Goal: Information Seeking & Learning: Learn about a topic

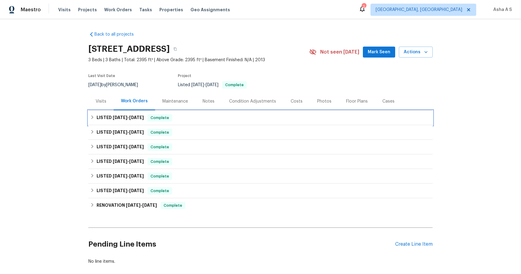
click at [117, 117] on span "[DATE]" at bounding box center [120, 118] width 15 height 4
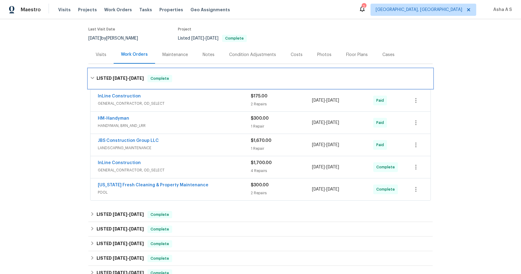
scroll to position [52, 0]
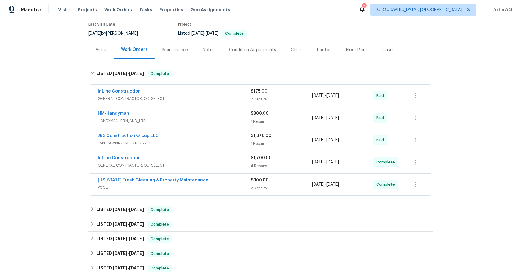
click at [116, 88] on div "InLine Construction GENERAL_CONTRACTOR, OD_SELECT $175.00 2 Repairs 4/23/2025 -…" at bounding box center [261, 96] width 340 height 22
click at [151, 90] on div "InLine Construction" at bounding box center [174, 91] width 153 height 7
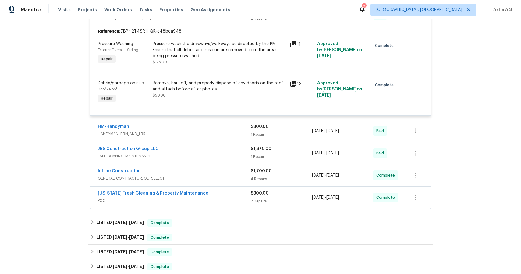
scroll to position [152, 0]
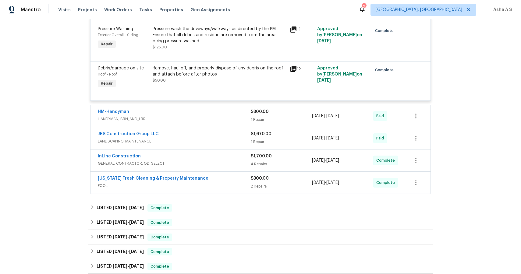
click at [178, 108] on div "HM-Handyman HANDYMAN, BRN_AND_LRR $300.00 1 Repair 7/11/2025 - 7/14/2025 Paid" at bounding box center [261, 116] width 340 height 22
click at [167, 115] on div "HM-Handyman" at bounding box center [174, 112] width 153 height 7
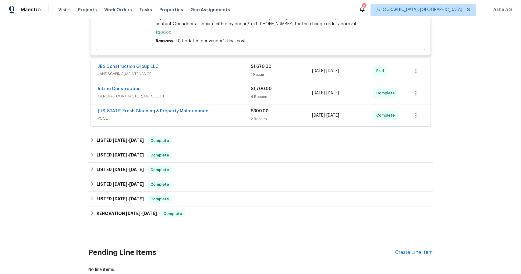
scroll to position [396, 0]
click at [177, 86] on div "InLine Construction" at bounding box center [174, 89] width 153 height 7
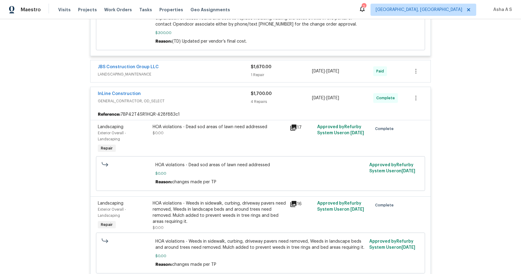
click at [183, 71] on span "LANDSCAPING_MAINTENANCE" at bounding box center [174, 74] width 153 height 6
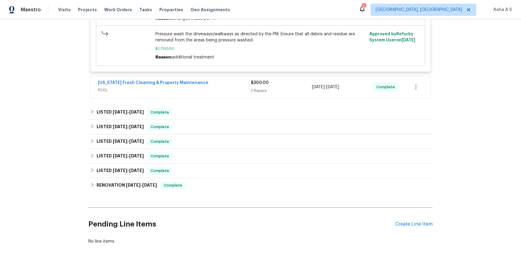
scroll to position [904, 0]
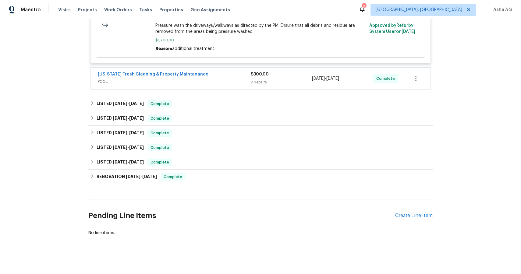
click at [191, 80] on span "POOL" at bounding box center [174, 82] width 153 height 6
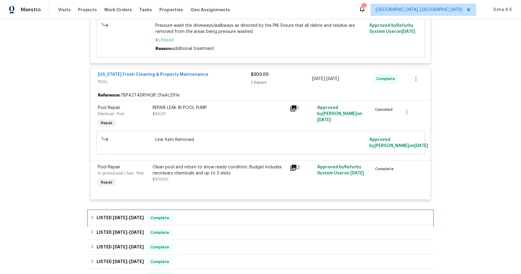
click at [179, 215] on div "LISTED 10/17/24 - 10/25/24 Complete" at bounding box center [260, 218] width 341 height 7
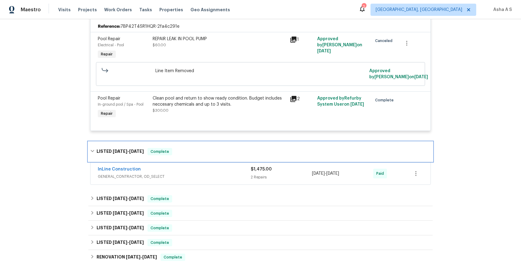
scroll to position [1017, 0]
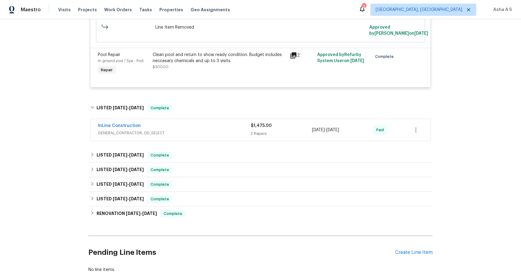
click at [212, 131] on span "GENERAL_CONTRACTOR, OD_SELECT" at bounding box center [174, 133] width 153 height 6
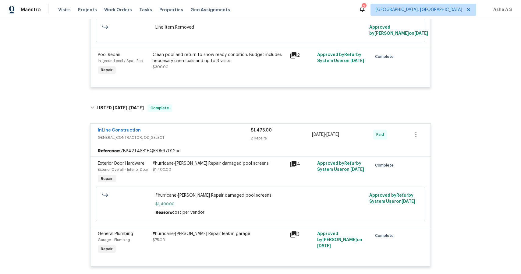
drag, startPoint x: 220, startPoint y: 204, endPoint x: 213, endPoint y: 181, distance: 24.7
click at [213, 181] on div "#hurricane-milton Repair damaged pool screens $1,400.00" at bounding box center [219, 173] width 137 height 28
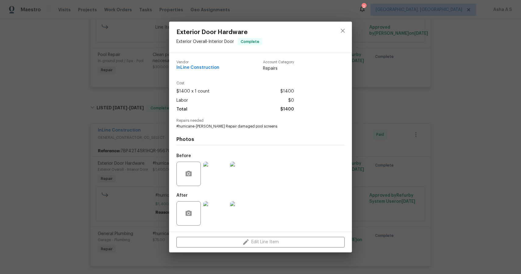
click at [125, 184] on div "Exterior Door Hardware Exterior Overall - Interior Door Complete Vendor InLine …" at bounding box center [260, 137] width 521 height 274
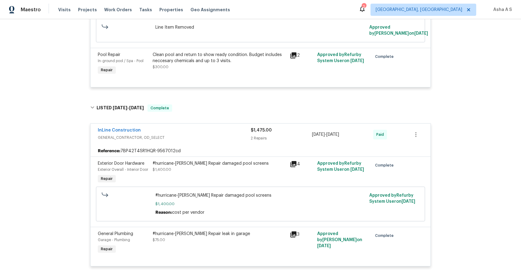
scroll to position [1190, 0]
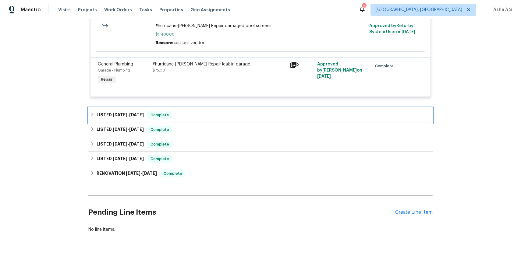
click at [199, 119] on div "LISTED 10/17/24 - 10/19/24 Complete" at bounding box center [260, 115] width 345 height 15
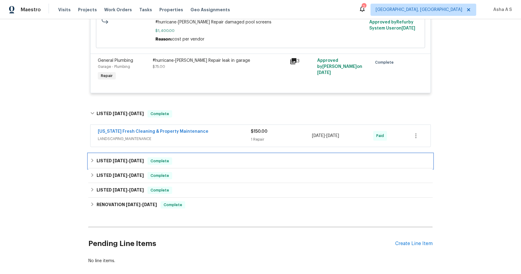
click at [195, 165] on div "LISTED [DATE] - [DATE] Complete" at bounding box center [260, 161] width 341 height 7
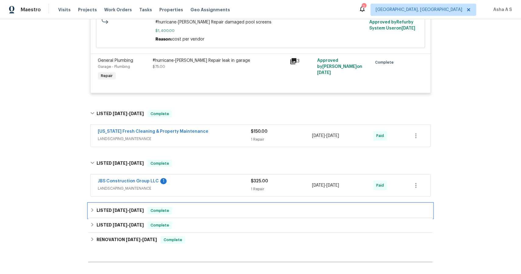
click at [196, 209] on div "LISTED [DATE] - [DATE] Complete" at bounding box center [260, 211] width 345 height 15
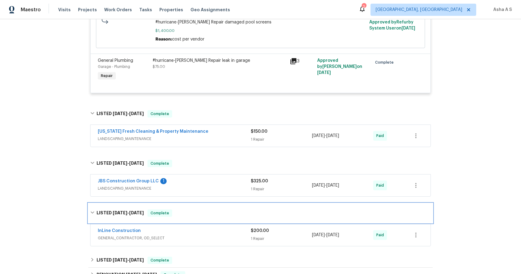
click at [196, 209] on div "LISTED [DATE] - [DATE] Complete" at bounding box center [260, 214] width 345 height 20
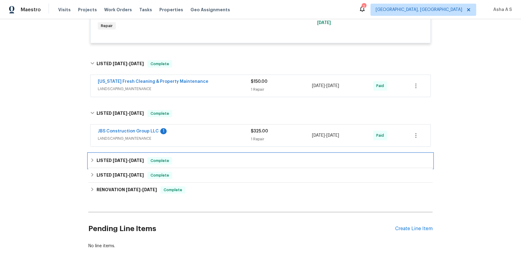
scroll to position [1241, 0]
click at [198, 164] on div "LISTED [DATE] - [DATE] Complete" at bounding box center [260, 160] width 341 height 7
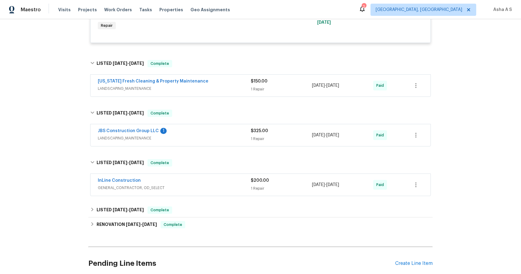
click at [180, 185] on div "InLine Construction" at bounding box center [174, 181] width 153 height 7
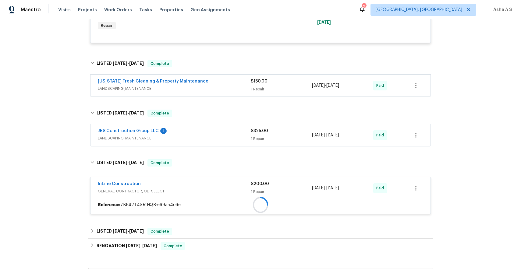
click at [180, 187] on div "InLine Construction" at bounding box center [174, 184] width 153 height 7
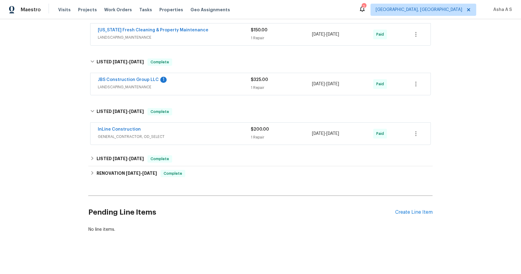
scroll to position [1296, 0]
click at [184, 159] on div "LISTED [DATE] - [DATE] Complete" at bounding box center [260, 159] width 341 height 7
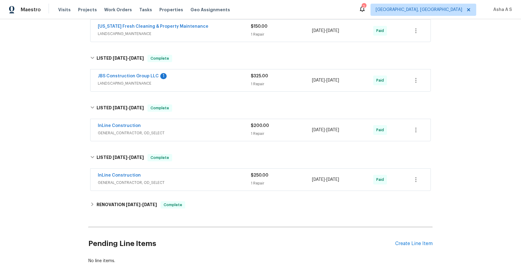
click at [195, 186] on span "GENERAL_CONTRACTOR, OD_SELECT" at bounding box center [174, 183] width 153 height 6
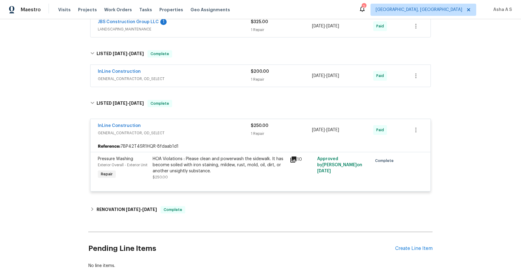
scroll to position [1352, 0]
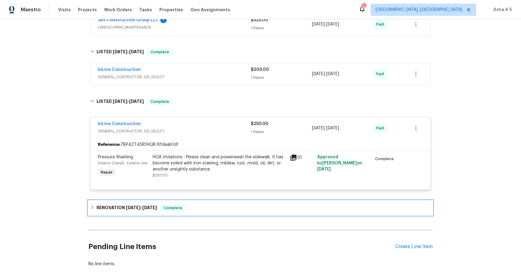
click at [219, 206] on div "RENOVATION [DATE] - [DATE] Complete" at bounding box center [260, 208] width 345 height 15
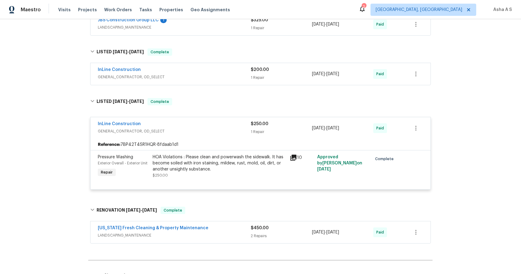
click at [217, 239] on span "LANDSCAPING_MAINTENANCE" at bounding box center [174, 236] width 153 height 6
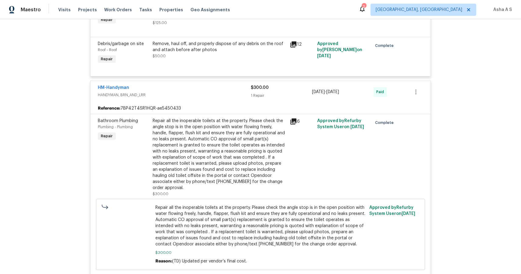
scroll to position [0, 0]
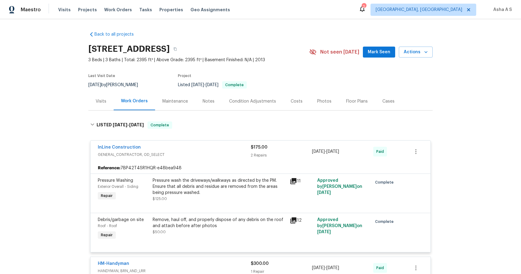
click at [95, 99] on div "Visits" at bounding box center [100, 101] width 25 height 18
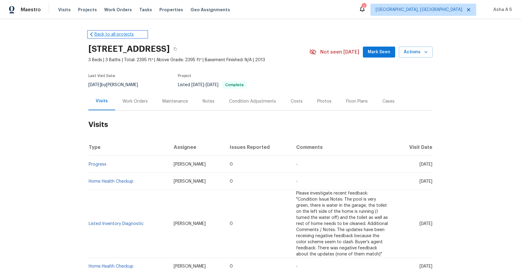
click at [91, 36] on icon at bounding box center [91, 34] width 6 height 6
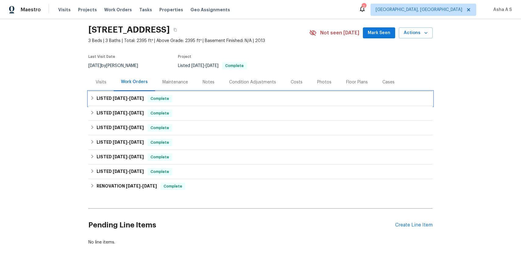
click at [197, 98] on div "LISTED [DATE] - [DATE] Complete" at bounding box center [260, 98] width 341 height 7
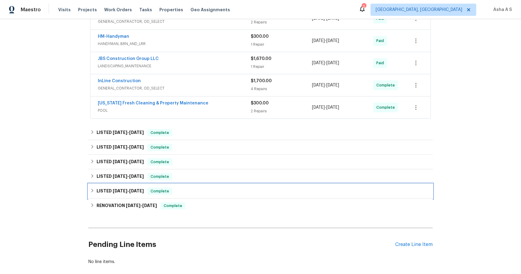
click at [212, 196] on div "LISTED [DATE] - [DATE] Complete" at bounding box center [260, 191] width 345 height 15
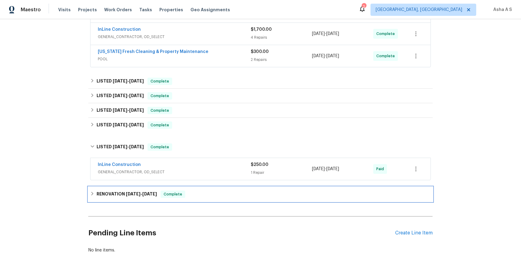
click at [212, 196] on div "RENOVATION [DATE] - [DATE] Complete" at bounding box center [260, 194] width 341 height 7
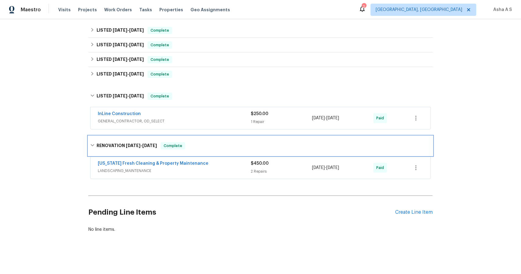
scroll to position [231, 0]
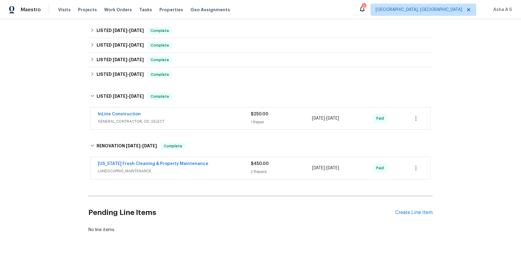
click at [220, 169] on span "LANDSCAPING_MAINTENANCE" at bounding box center [174, 171] width 153 height 6
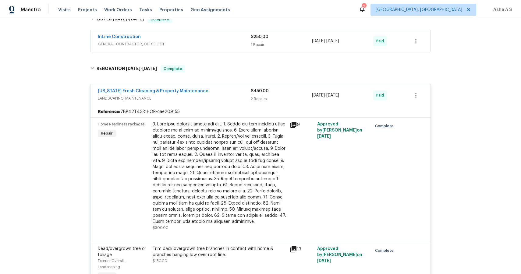
scroll to position [347, 0]
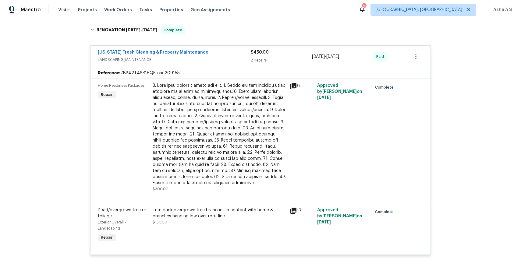
click at [224, 152] on div at bounding box center [220, 135] width 134 height 104
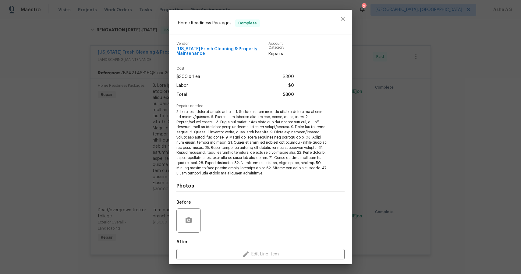
scroll to position [34, 0]
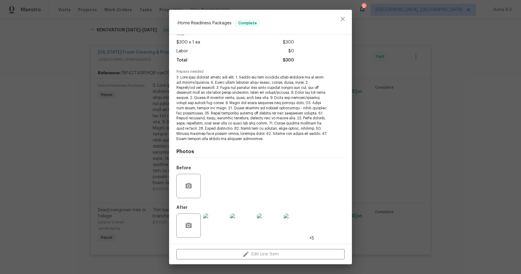
click at [145, 195] on div "- Home Readiness Packages Complete Vendor [US_STATE] Fresh Cleaning & Property …" at bounding box center [260, 137] width 521 height 274
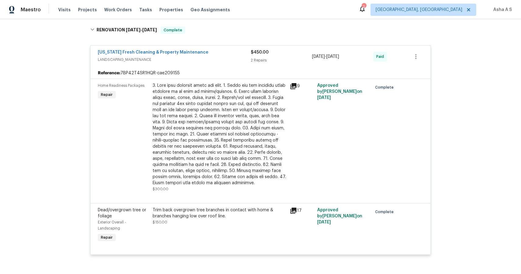
click at [194, 211] on div "Trim back overgrown tree branches in contact with home & branches hanging low o…" at bounding box center [220, 213] width 134 height 12
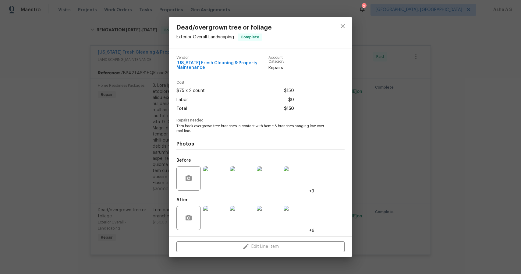
click at [216, 218] on img at bounding box center [215, 218] width 24 height 24
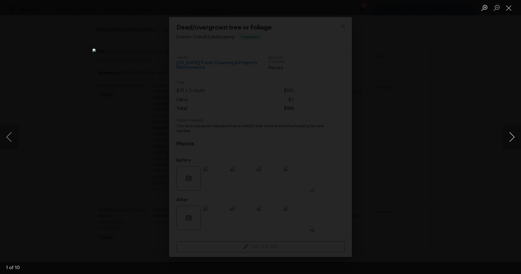
click at [510, 138] on button "Next image" at bounding box center [512, 137] width 18 height 24
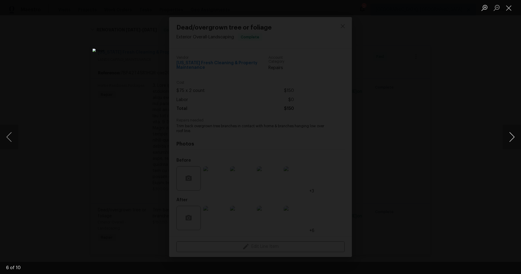
click at [513, 137] on button "Next image" at bounding box center [512, 137] width 18 height 24
click at [512, 137] on button "Next image" at bounding box center [512, 137] width 18 height 24
click at [518, 138] on button "Next image" at bounding box center [512, 137] width 18 height 24
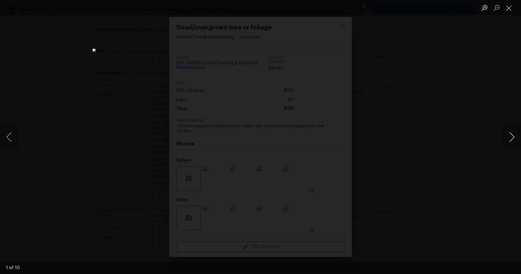
click at [518, 138] on button "Next image" at bounding box center [512, 137] width 18 height 24
click at [511, 137] on button "Next image" at bounding box center [512, 137] width 18 height 24
click at [512, 142] on button "Next image" at bounding box center [512, 137] width 18 height 24
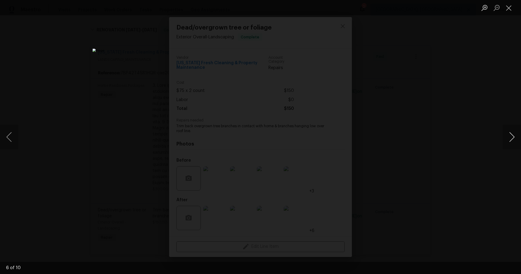
click at [512, 142] on button "Next image" at bounding box center [512, 137] width 18 height 24
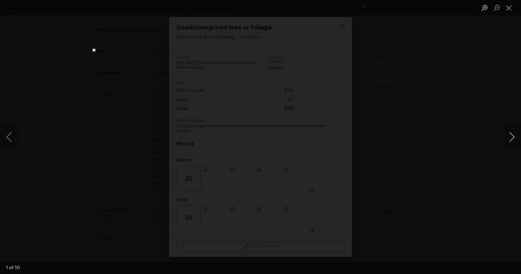
click at [512, 142] on button "Next image" at bounding box center [512, 137] width 18 height 24
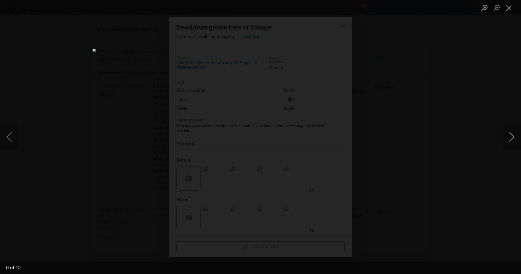
click at [512, 142] on button "Next image" at bounding box center [512, 137] width 18 height 24
click at [511, 11] on button "Close lightbox" at bounding box center [509, 7] width 12 height 11
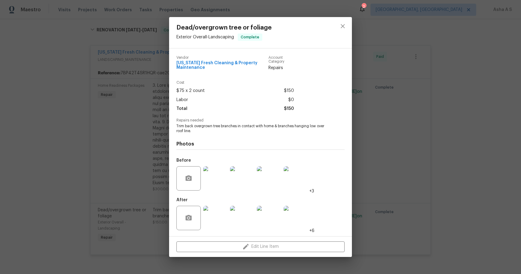
click at [485, 93] on div "Dead/overgrown tree or foliage Exterior Overall - Landscaping Complete Vendor […" at bounding box center [260, 137] width 521 height 274
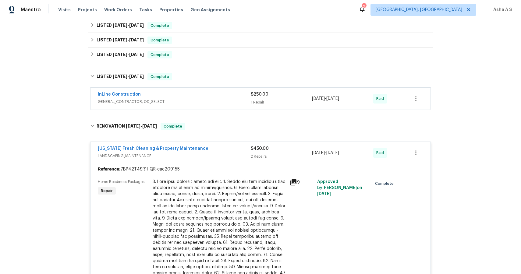
scroll to position [244, 0]
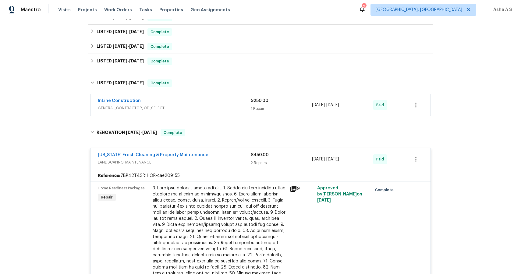
click at [205, 109] on span "GENERAL_CONTRACTOR, OD_SELECT" at bounding box center [174, 108] width 153 height 6
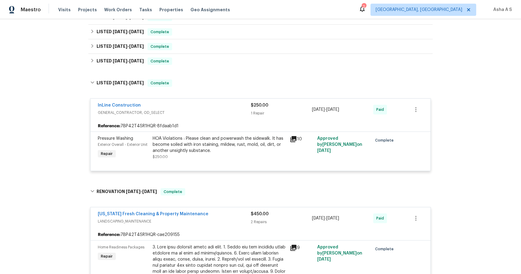
click at [220, 72] on div "Back to all projects [STREET_ADDRESS] 3 Beds | 3 Baths | Total: 2395 ft² | Abov…" at bounding box center [260, 131] width 345 height 698
click at [216, 60] on div "LISTED [DATE] - [DATE] Complete" at bounding box center [260, 61] width 341 height 7
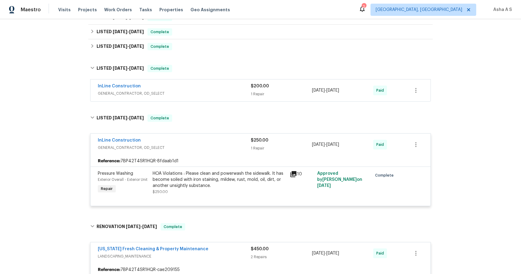
click at [228, 81] on div "InLine Construction GENERAL_CONTRACTOR, OD_SELECT $200.00 1 Repair [DATE] - [DA…" at bounding box center [261, 91] width 340 height 22
click at [228, 97] on div "InLine Construction GENERAL_CONTRACTOR, OD_SELECT" at bounding box center [174, 90] width 153 height 15
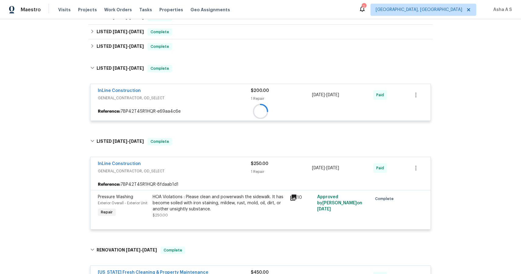
click at [227, 55] on div "Back to all projects [STREET_ADDRESS] 3 Beds | 3 Baths | Total: 2395 ft² | Abov…" at bounding box center [260, 160] width 345 height 756
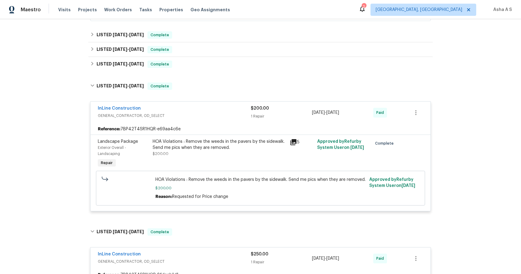
click at [220, 73] on div "Back to all projects [STREET_ADDRESS] 3 Beds | 3 Baths | Total: 2395 ft² | Abov…" at bounding box center [260, 214] width 345 height 829
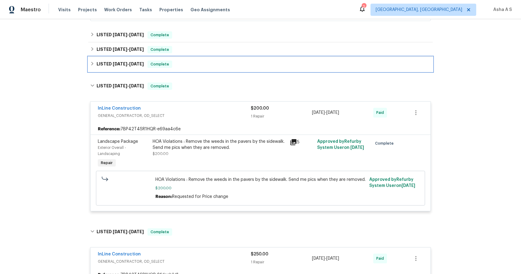
click at [219, 66] on div "LISTED [DATE] - [DATE] Complete" at bounding box center [260, 64] width 341 height 7
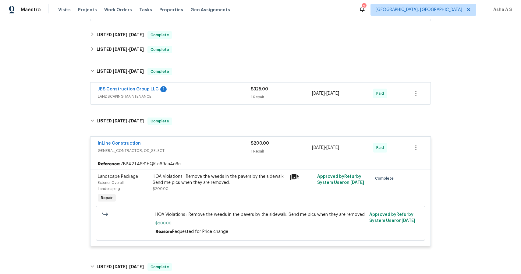
click at [209, 93] on div "JBS Construction Group LLC 1" at bounding box center [174, 89] width 153 height 7
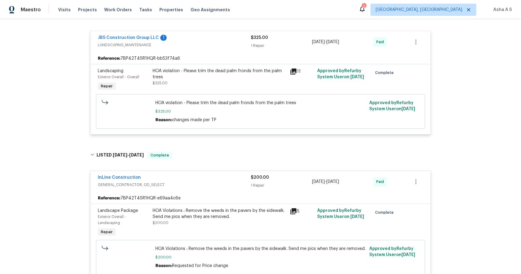
scroll to position [328, 0]
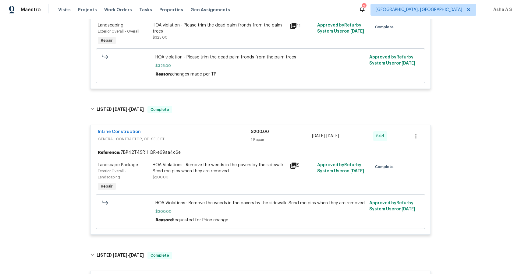
click at [201, 181] on div "HOA Violations : Remove the weeds in the pavers by the sidewalk. Send me pics w…" at bounding box center [220, 171] width 134 height 18
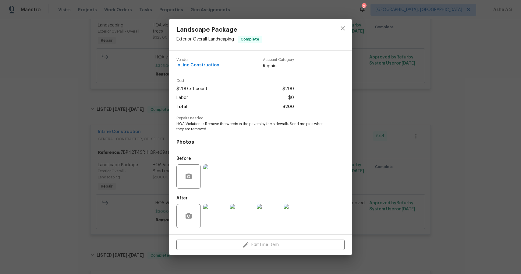
click at [218, 220] on img at bounding box center [215, 216] width 24 height 24
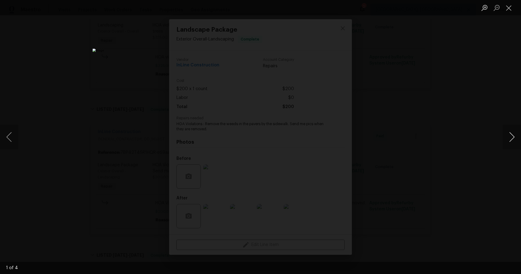
click at [515, 139] on button "Next image" at bounding box center [512, 137] width 18 height 24
click at [7, 145] on button "Previous image" at bounding box center [9, 137] width 18 height 24
click at [517, 133] on button "Next image" at bounding box center [512, 137] width 18 height 24
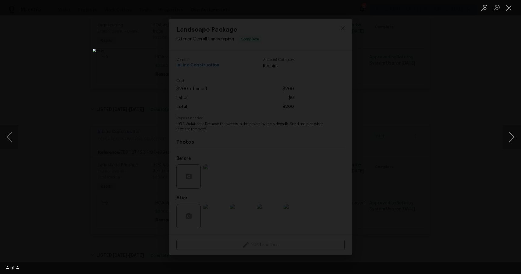
click at [517, 133] on button "Next image" at bounding box center [512, 137] width 18 height 24
click at [511, 11] on button "Close lightbox" at bounding box center [509, 7] width 12 height 11
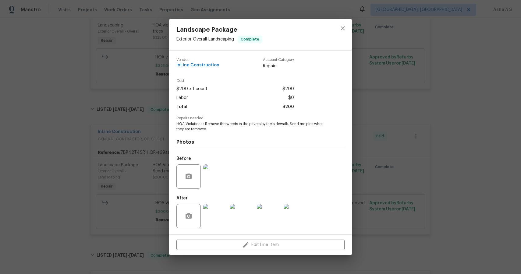
click at [133, 40] on div "Landscape Package Exterior Overall - Landscaping Complete Vendor InLine Constru…" at bounding box center [260, 137] width 521 height 274
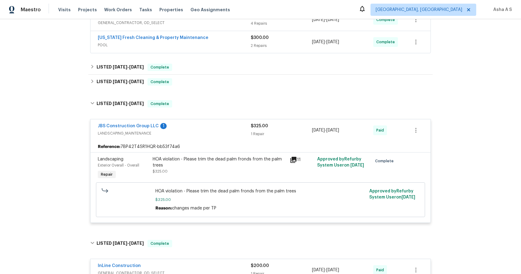
scroll to position [0, 0]
